Goal: Task Accomplishment & Management: Complete application form

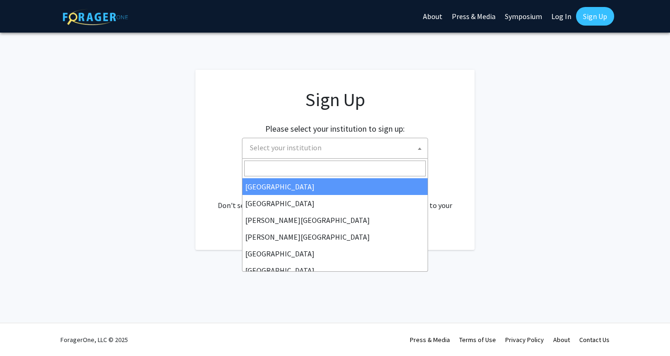
click at [338, 143] on span "Select your institution" at bounding box center [337, 147] width 182 height 19
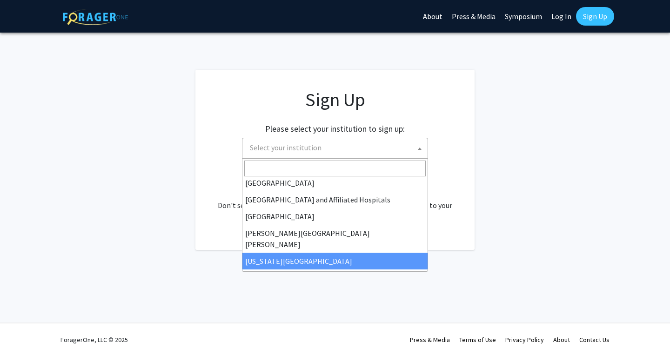
scroll to position [137, 0]
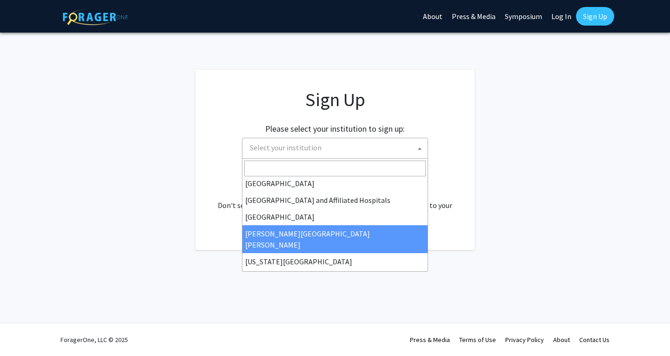
select select "1"
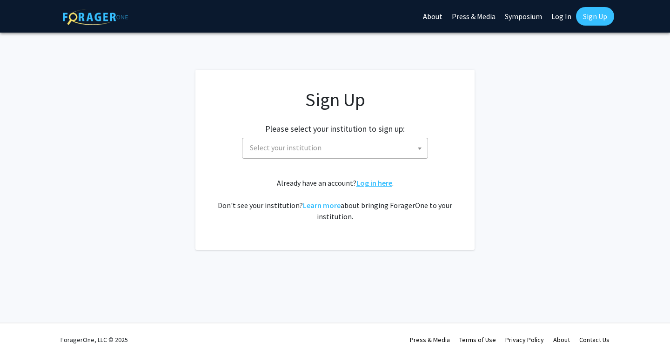
click at [367, 181] on link "Log in here" at bounding box center [375, 182] width 36 height 9
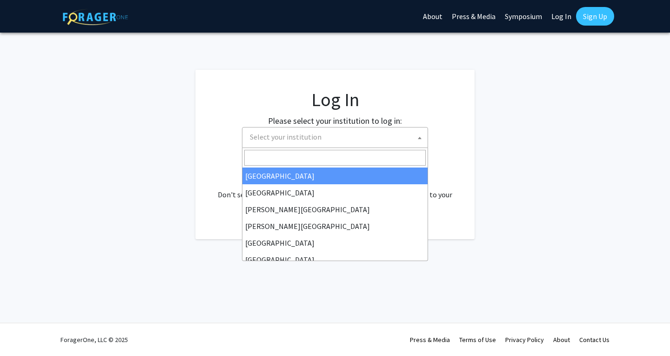
click at [328, 137] on span "Select your institution" at bounding box center [337, 137] width 182 height 19
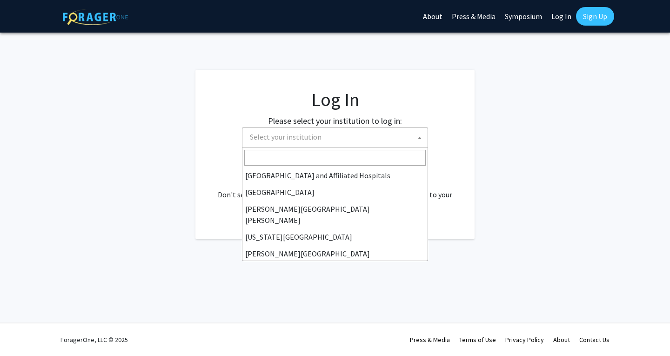
scroll to position [152, 0]
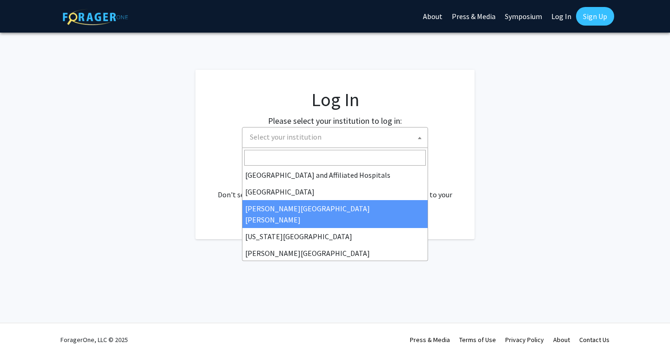
select select "1"
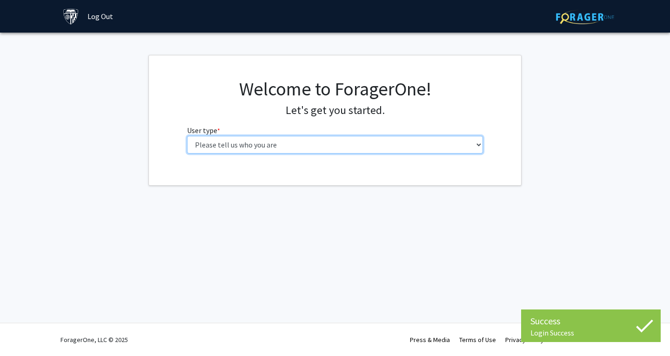
click at [368, 147] on select "Please tell us who you are Undergraduate Student Master's Student Doctoral Cand…" at bounding box center [335, 145] width 297 height 18
select select "1: undergrad"
click at [187, 136] on select "Please tell us who you are Undergraduate Student Master's Student Doctoral Cand…" at bounding box center [335, 145] width 297 height 18
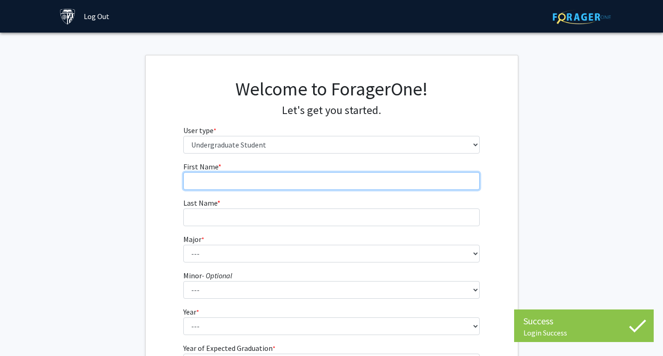
click at [323, 185] on input "First Name * required" at bounding box center [331, 181] width 297 height 18
click at [317, 185] on input "First Name * required" at bounding box center [331, 181] width 297 height 18
click at [317, 185] on input "V" at bounding box center [331, 181] width 297 height 18
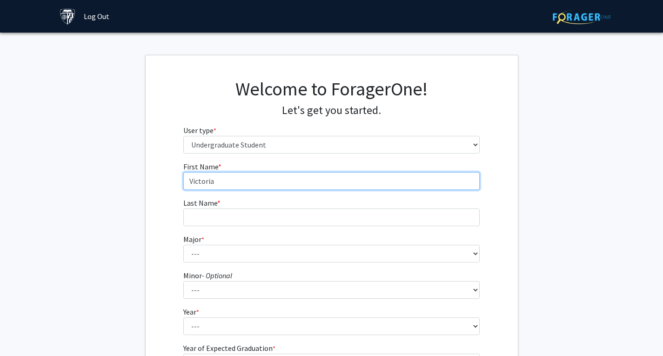
type input "Victoria"
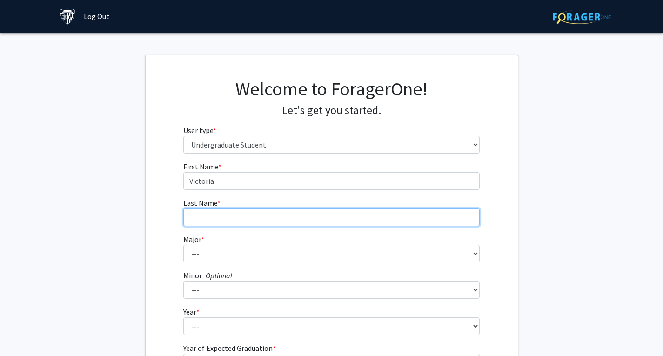
click at [302, 216] on input "Last Name * required" at bounding box center [331, 218] width 297 height 18
type input "Yun"
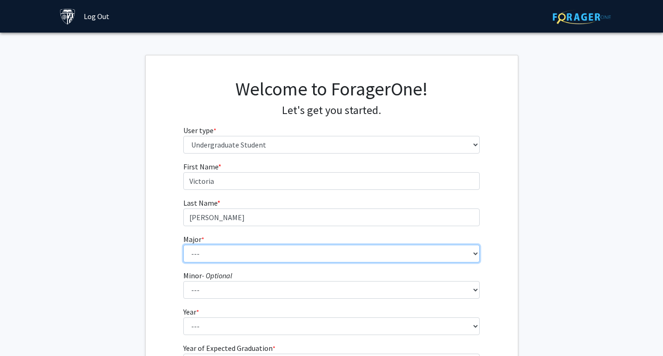
click at [280, 249] on select "--- Africana Studies Anthropology Applied Mathematics & Statistics Archaeology …" at bounding box center [331, 254] width 297 height 18
select select "41: 55"
click at [183, 245] on select "--- Africana Studies Anthropology Applied Mathematics & Statistics Archaeology …" at bounding box center [331, 254] width 297 height 18
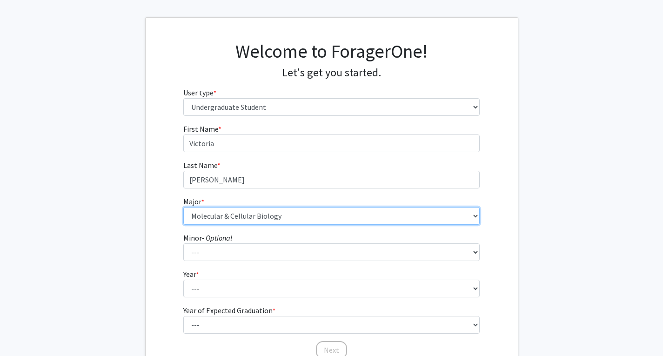
scroll to position [38, 0]
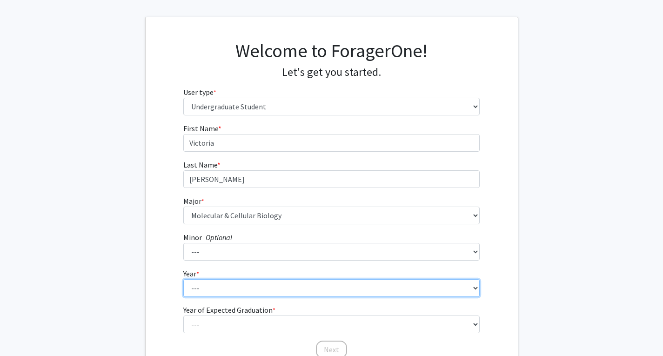
click at [251, 284] on select "--- First-year Sophomore Junior Senior Postbaccalaureate Certificate" at bounding box center [331, 288] width 297 height 18
select select "1: first-year"
click at [183, 279] on select "--- First-year Sophomore Junior Senior Postbaccalaureate Certificate" at bounding box center [331, 288] width 297 height 18
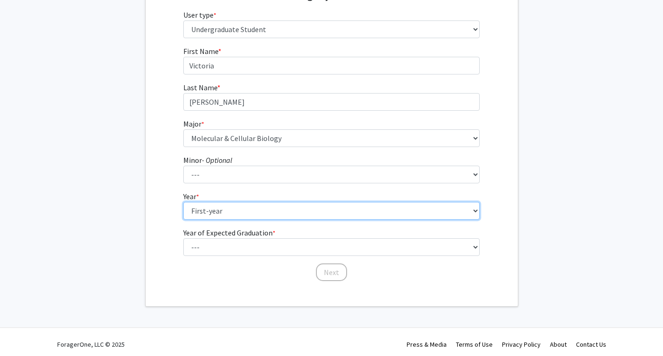
scroll to position [116, 0]
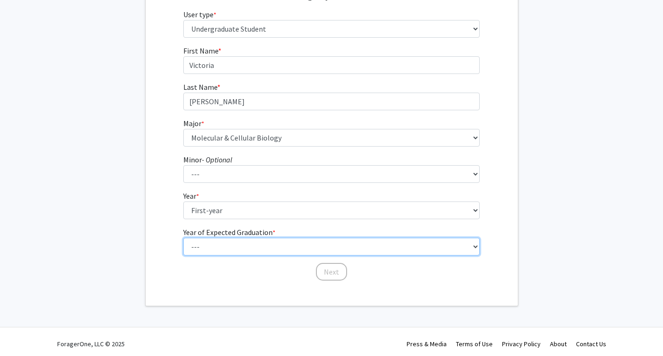
click at [243, 247] on select "--- 2025 2026 2027 2028 2029 2030 2031 2032 2033 2034" at bounding box center [331, 247] width 297 height 18
select select "5: 2029"
click at [183, 238] on select "--- 2025 2026 2027 2028 2029 2030 2031 2032 2033 2034" at bounding box center [331, 247] width 297 height 18
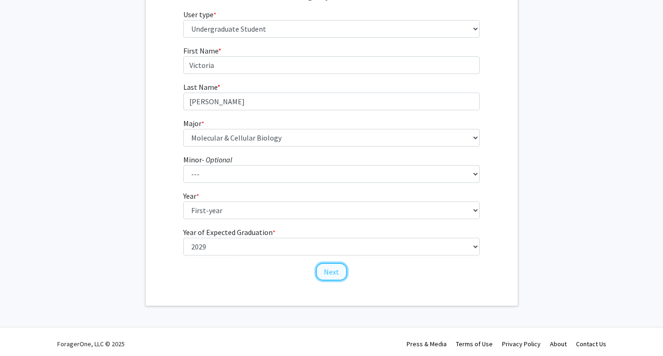
click at [324, 267] on button "Next" at bounding box center [331, 272] width 31 height 18
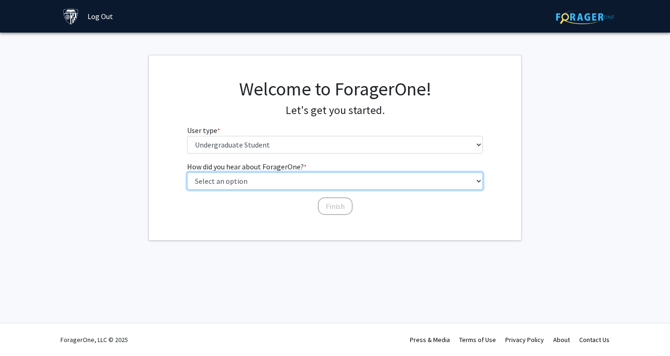
click at [290, 179] on select "Select an option Peer/student recommendation Faculty/staff recommendation Unive…" at bounding box center [335, 181] width 297 height 18
select select "3: university_website"
click at [187, 172] on select "Select an option Peer/student recommendation Faculty/staff recommendation Unive…" at bounding box center [335, 181] width 297 height 18
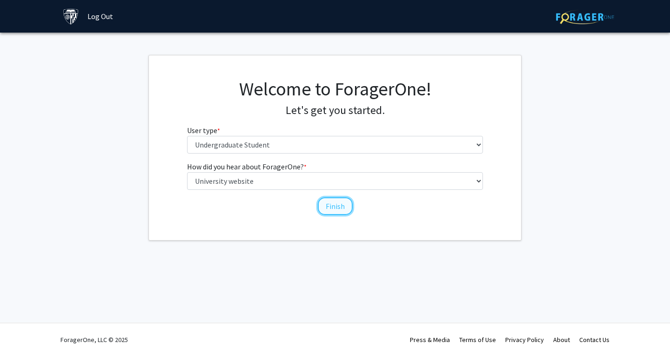
click at [328, 213] on button "Finish" at bounding box center [335, 206] width 35 height 18
